Goal: Understand process/instructions: Learn how to perform a task or action

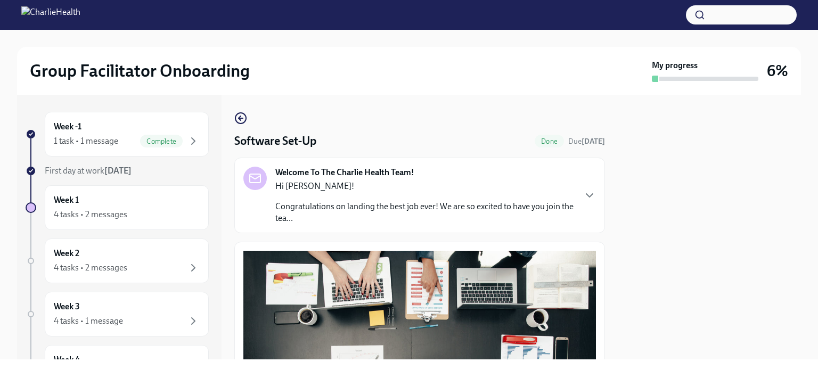
drag, startPoint x: 595, startPoint y: 161, endPoint x: 594, endPoint y: 169, distance: 8.0
click at [594, 169] on div "Welcome To The Charlie Health Team! Hi [PERSON_NAME]! Congratulations on landin…" at bounding box center [419, 196] width 371 height 76
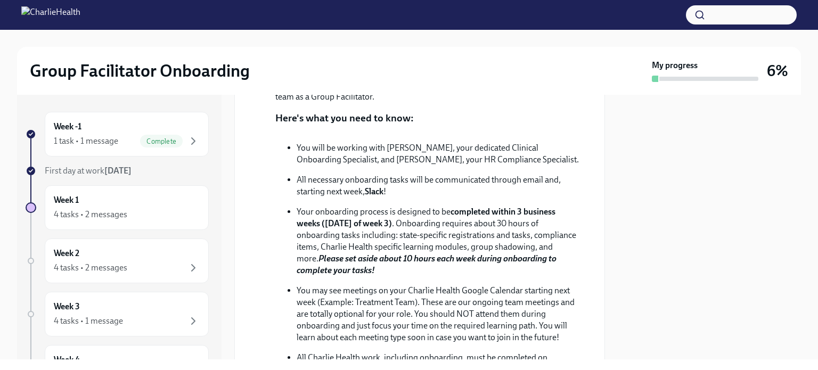
scroll to position [198, 0]
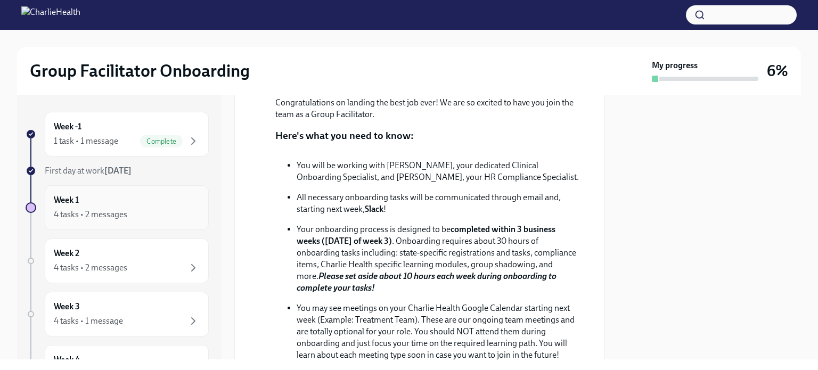
click at [84, 200] on div "Week 1 4 tasks • 2 messages" at bounding box center [127, 207] width 146 height 27
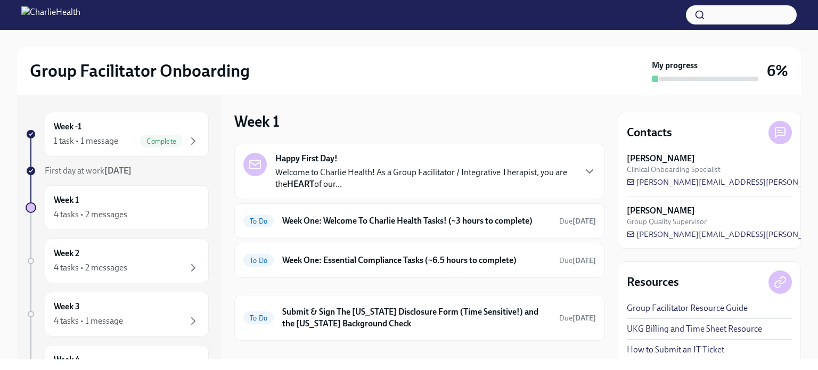
click at [383, 182] on p "Welcome to Charlie Health! As a Group Facilitator / Integrative Therapist, you …" at bounding box center [424, 178] width 299 height 23
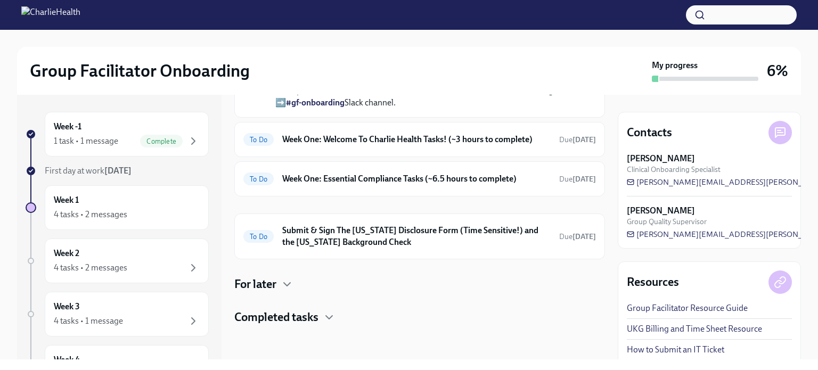
scroll to position [472, 0]
click at [519, 145] on h6 "Week One: Welcome To Charlie Health Tasks! (~3 hours to complete)" at bounding box center [416, 140] width 268 height 12
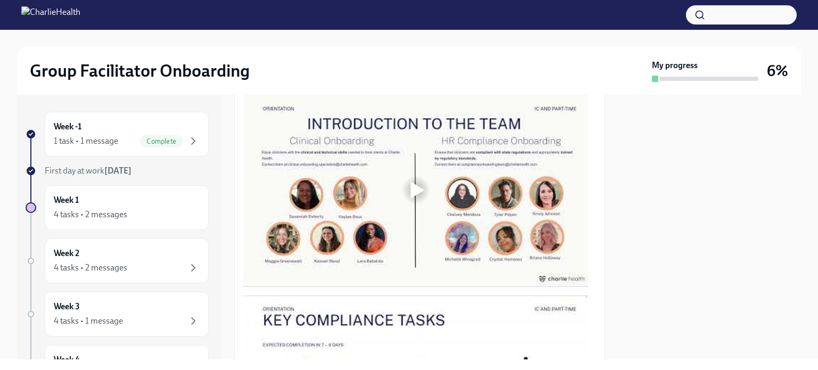
scroll to position [568, 0]
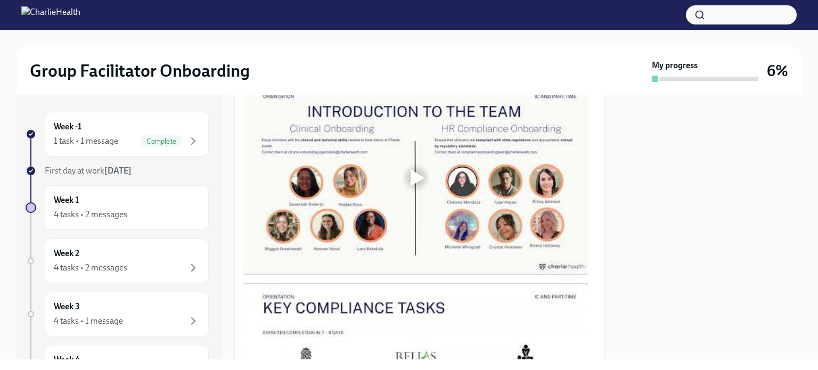
click at [416, 175] on div at bounding box center [418, 177] width 14 height 17
